Goal: Transaction & Acquisition: Subscribe to service/newsletter

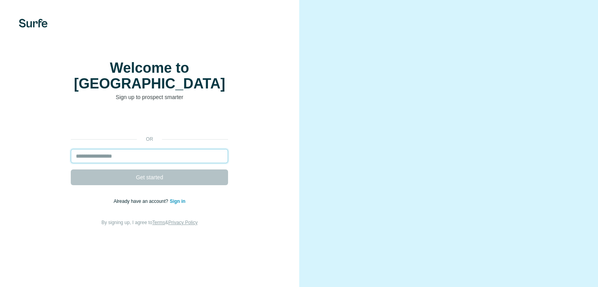
click at [156, 163] on input "email" at bounding box center [149, 156] width 157 height 14
type input "**********"
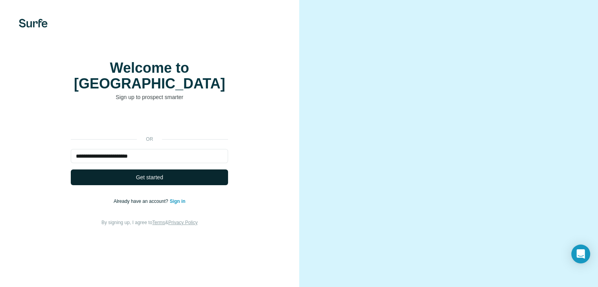
click at [169, 185] on button "Get started" at bounding box center [149, 178] width 157 height 16
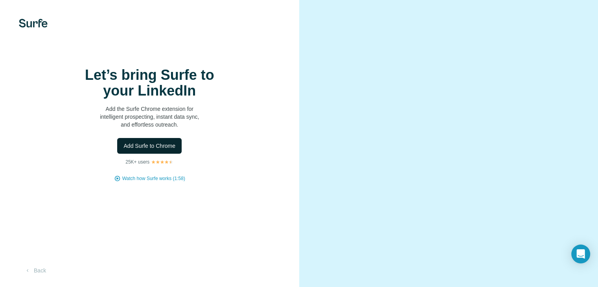
click at [153, 150] on span "Add Surfe to Chrome" at bounding box center [149, 146] width 52 height 8
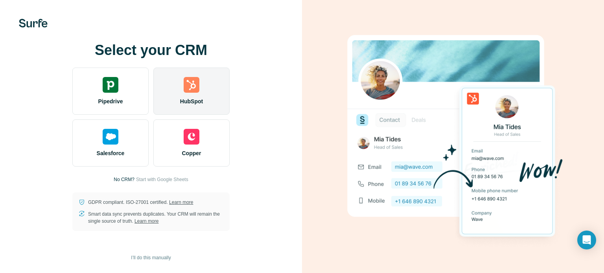
click at [199, 96] on div "HubSpot" at bounding box center [191, 91] width 76 height 47
click at [201, 91] on div "HubSpot" at bounding box center [191, 91] width 76 height 47
click at [195, 90] on img at bounding box center [192, 85] width 16 height 16
